Goal: Obtain resource: Download file/media

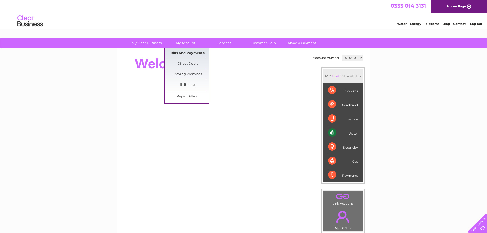
click at [192, 48] on link "Bills and Payments" at bounding box center [188, 53] width 42 height 10
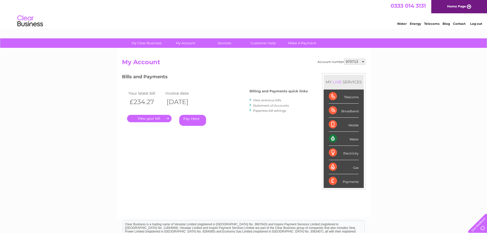
click at [364, 63] on select "970713 1148041" at bounding box center [354, 62] width 21 height 6
select select "1148041"
click at [345, 59] on select "970713 1148041" at bounding box center [354, 62] width 21 height 6
click at [146, 121] on link "." at bounding box center [149, 118] width 45 height 7
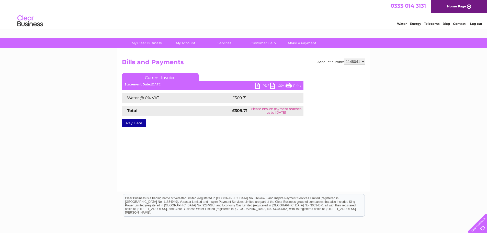
click at [258, 86] on link "PDF" at bounding box center [262, 86] width 15 height 7
click at [362, 62] on select "970713 1148041" at bounding box center [354, 62] width 21 height 6
select select "970713"
click at [345, 59] on select "970713 1148041" at bounding box center [354, 62] width 21 height 6
